Goal: Obtain resource: Download file/media

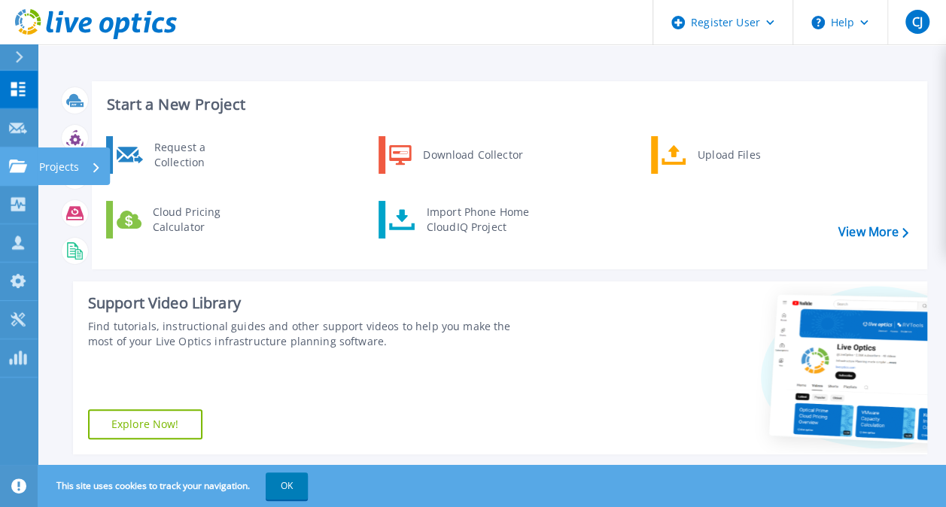
click at [12, 163] on icon at bounding box center [18, 165] width 18 height 13
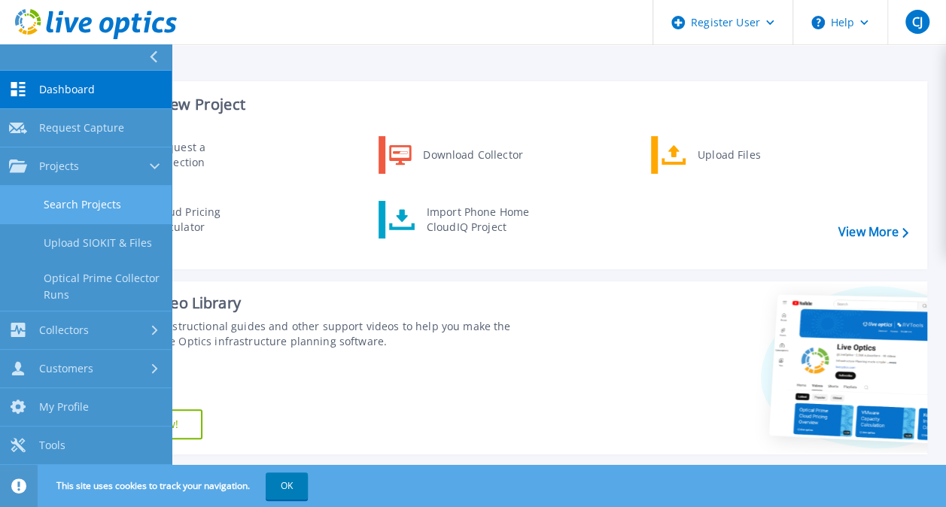
click at [80, 211] on link "Search Projects" at bounding box center [86, 205] width 172 height 38
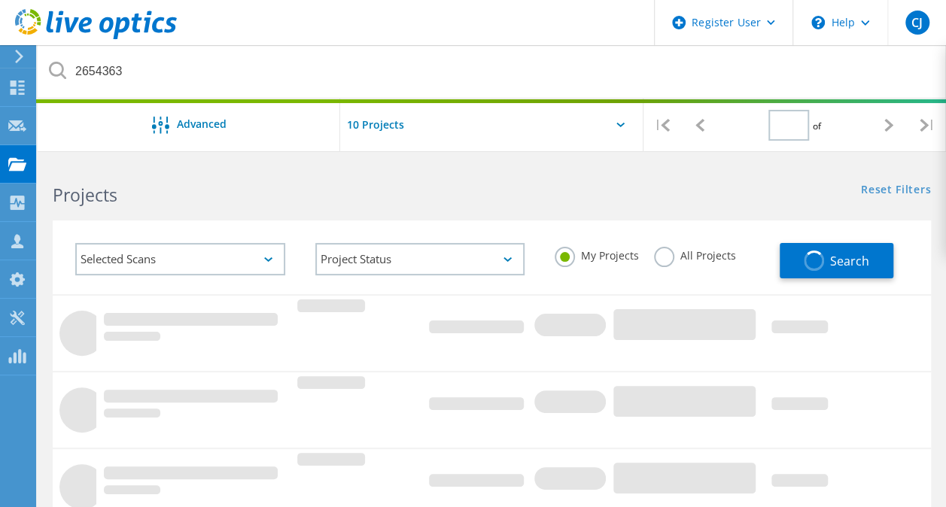
type input "1"
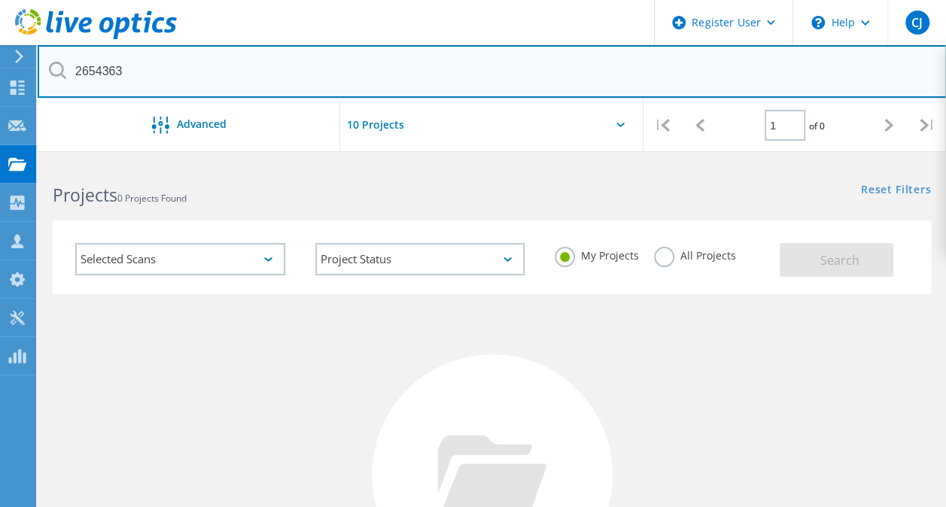
drag, startPoint x: 199, startPoint y: 85, endPoint x: 77, endPoint y: 77, distance: 122.2
click at [77, 77] on input "2654363" at bounding box center [492, 71] width 909 height 53
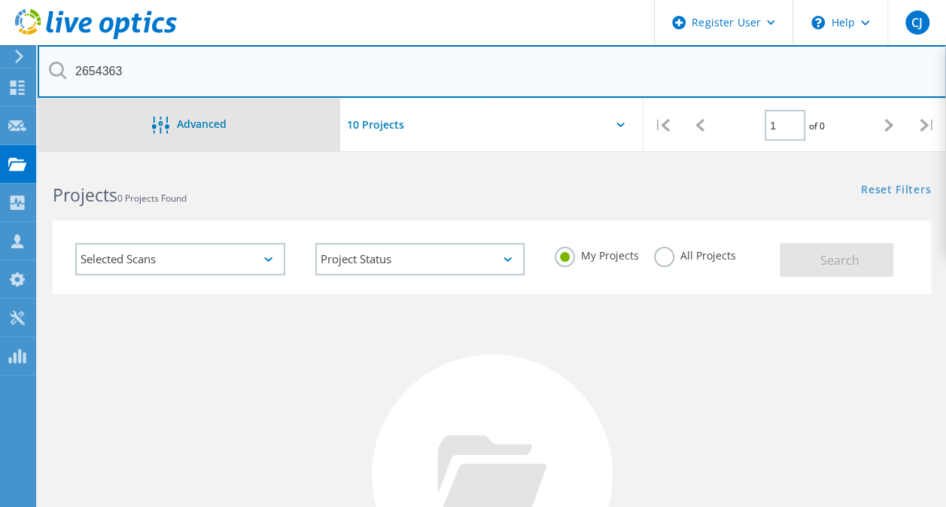
paste input "CK297601532"
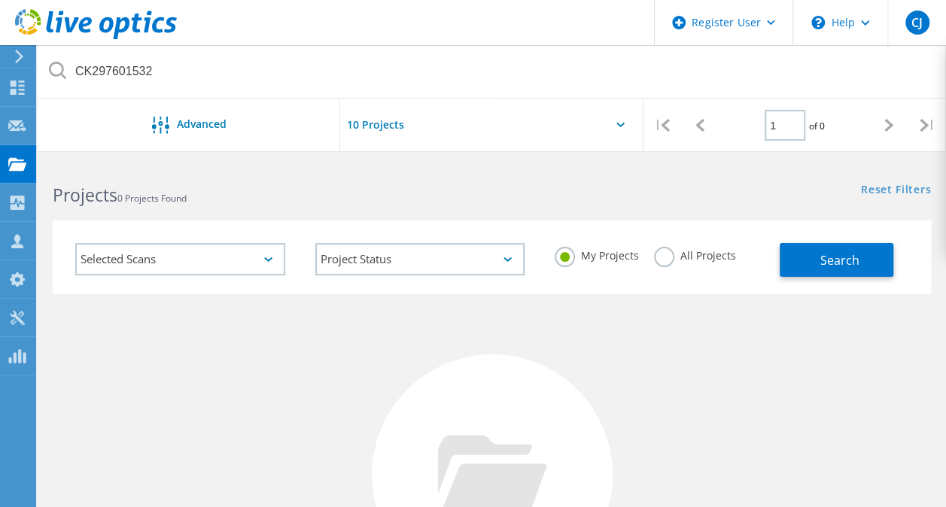
click at [661, 255] on label "All Projects" at bounding box center [695, 254] width 82 height 14
click at [0, 0] on input "All Projects" at bounding box center [0, 0] width 0 height 0
click at [807, 259] on button "Search" at bounding box center [836, 260] width 114 height 34
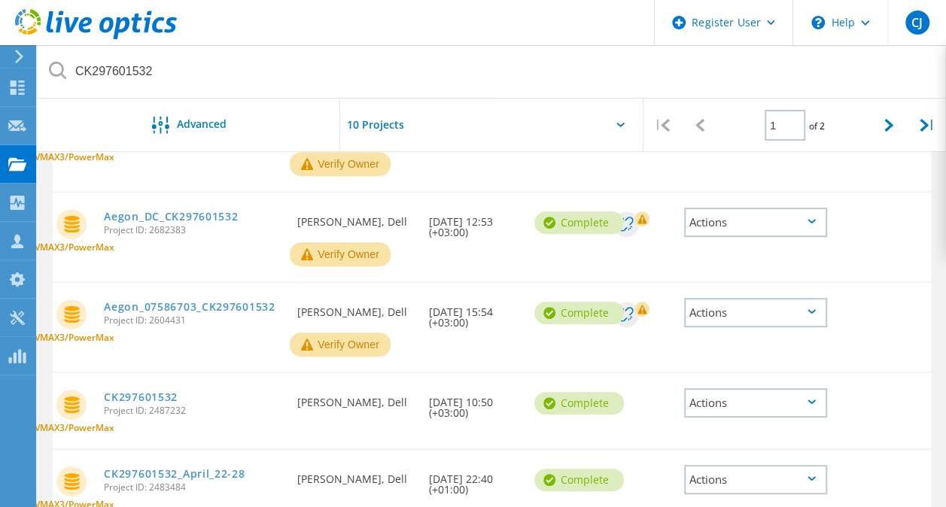
scroll to position [244, 0]
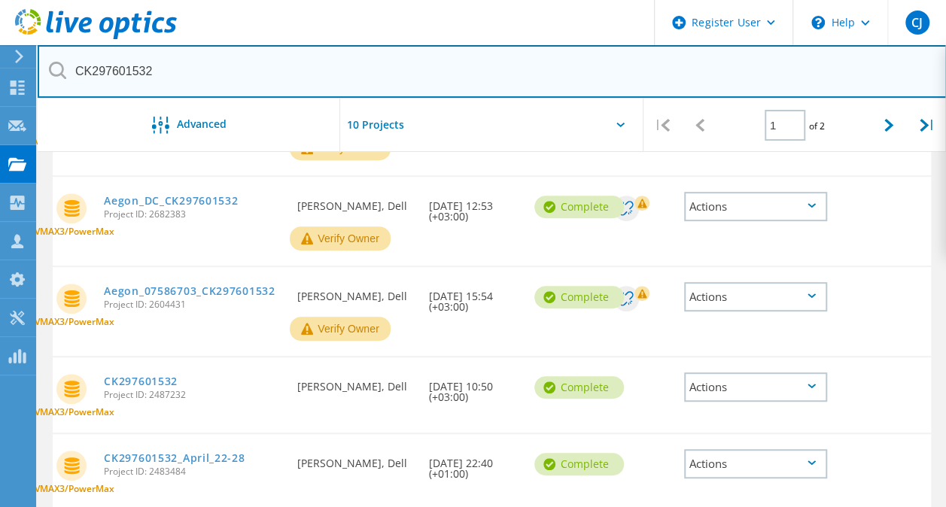
drag, startPoint x: 179, startPoint y: 73, endPoint x: 57, endPoint y: 91, distance: 123.2
click at [57, 91] on input "CK297601532" at bounding box center [492, 71] width 909 height 53
paste input "0406"
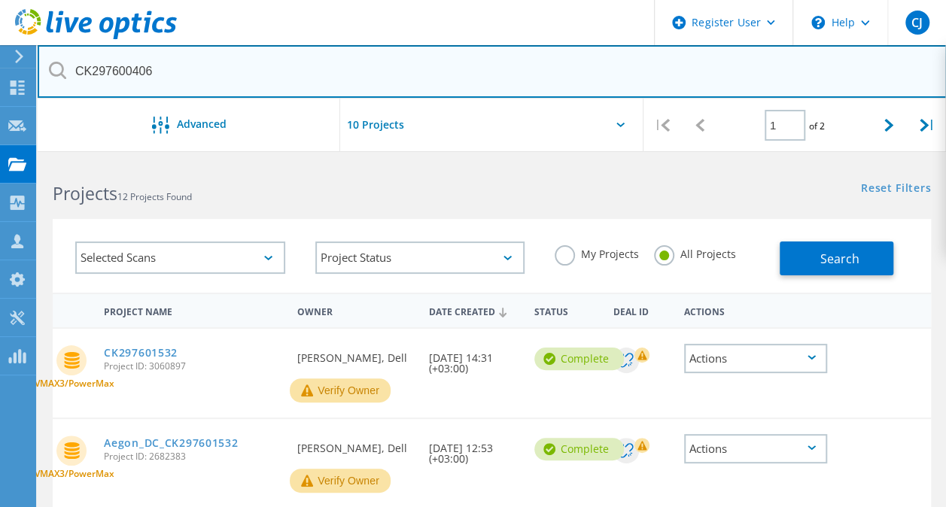
scroll to position [0, 0]
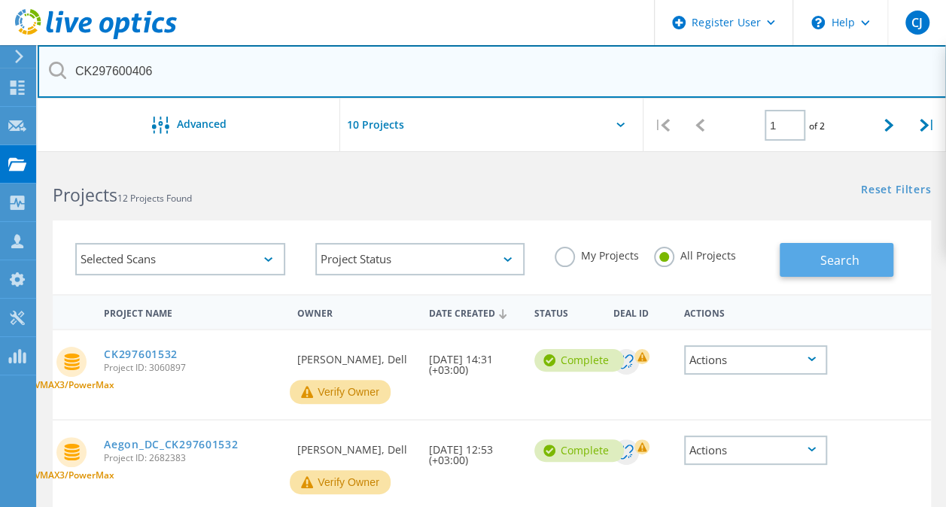
type input "CK297600406"
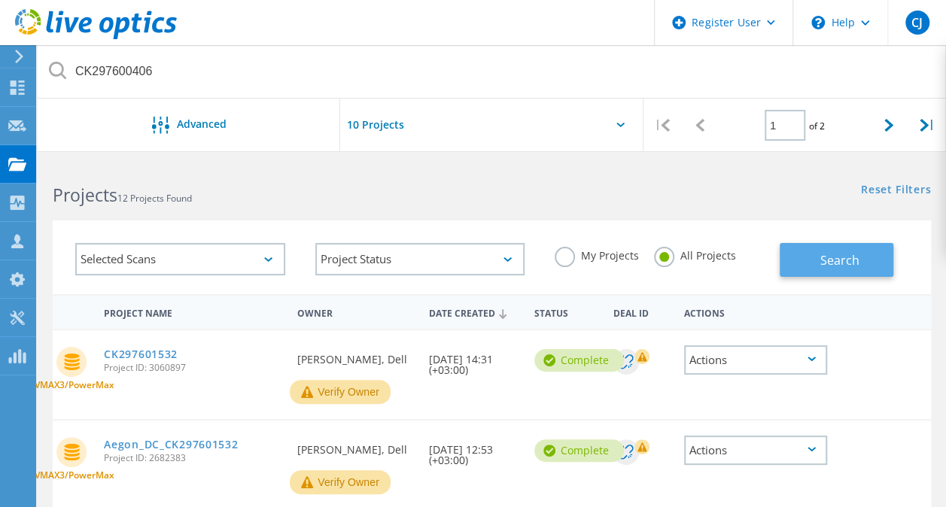
click at [855, 256] on span "Search" at bounding box center [838, 260] width 39 height 17
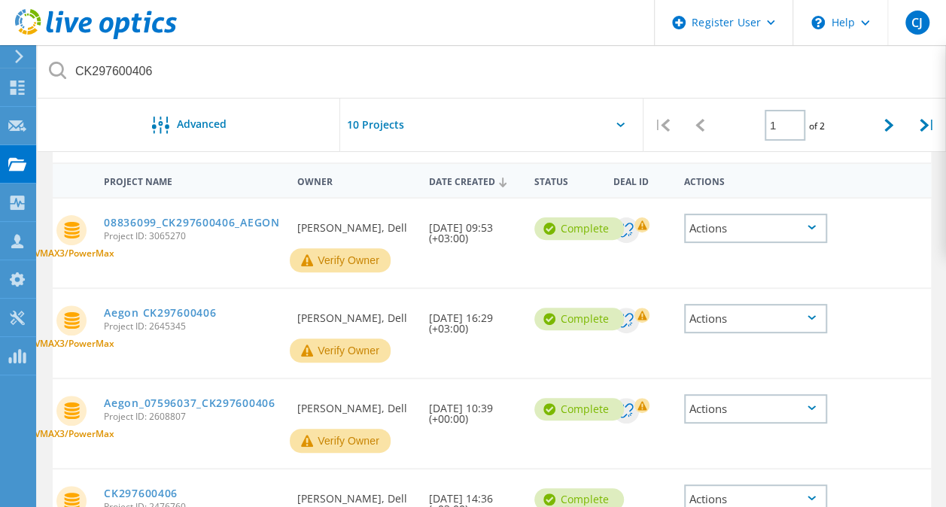
scroll to position [132, 0]
click at [173, 223] on link "08836099_CK297600406_AEGON" at bounding box center [191, 222] width 175 height 11
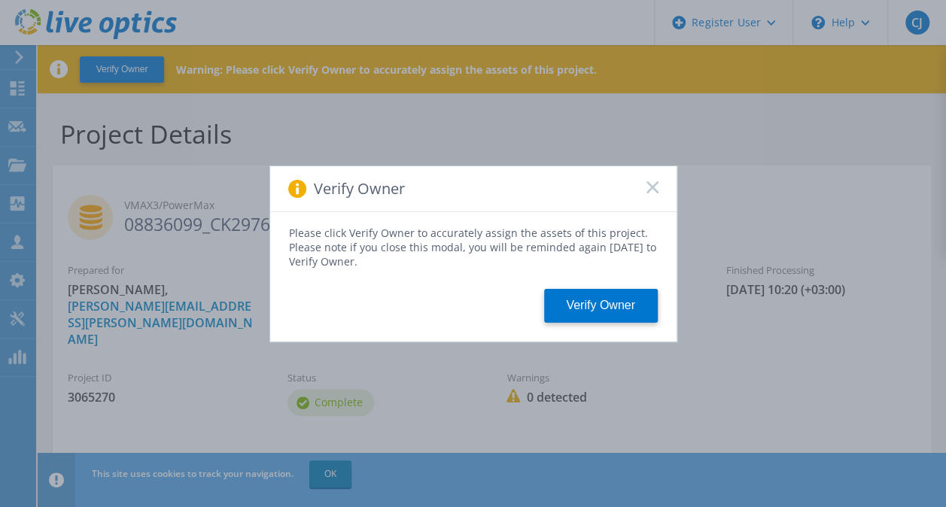
click at [654, 195] on span at bounding box center [652, 188] width 12 height 15
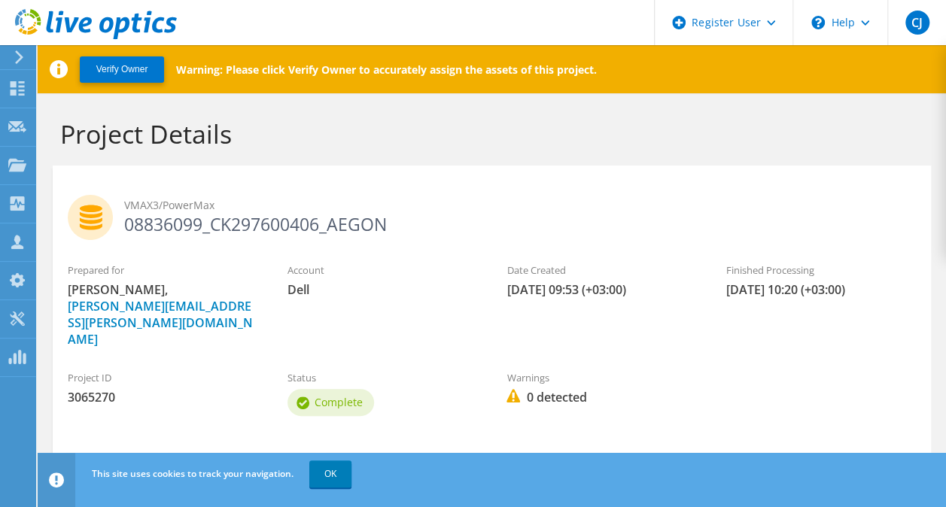
scroll to position [108, 0]
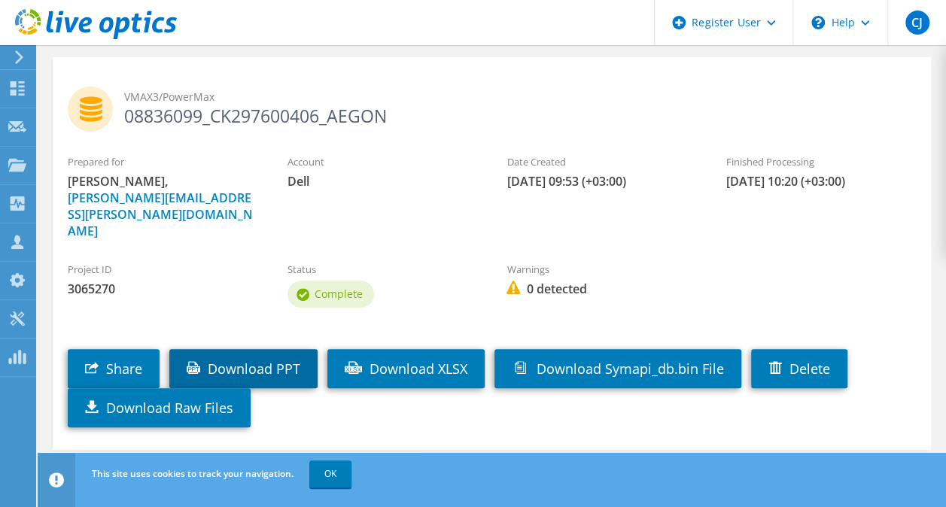
click at [273, 349] on link "Download PPT" at bounding box center [243, 368] width 148 height 39
